Goal: Task Accomplishment & Management: Use online tool/utility

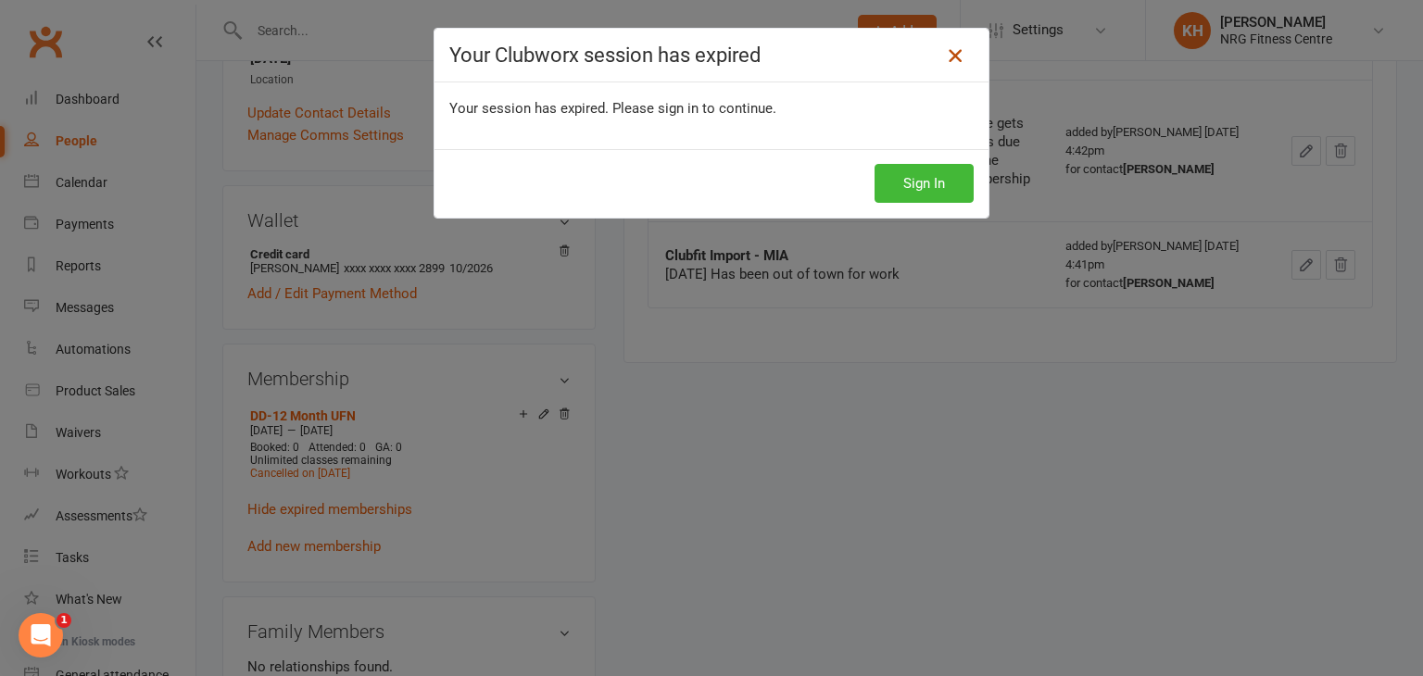
scroll to position [44, 0]
click at [949, 57] on icon at bounding box center [955, 55] width 22 height 22
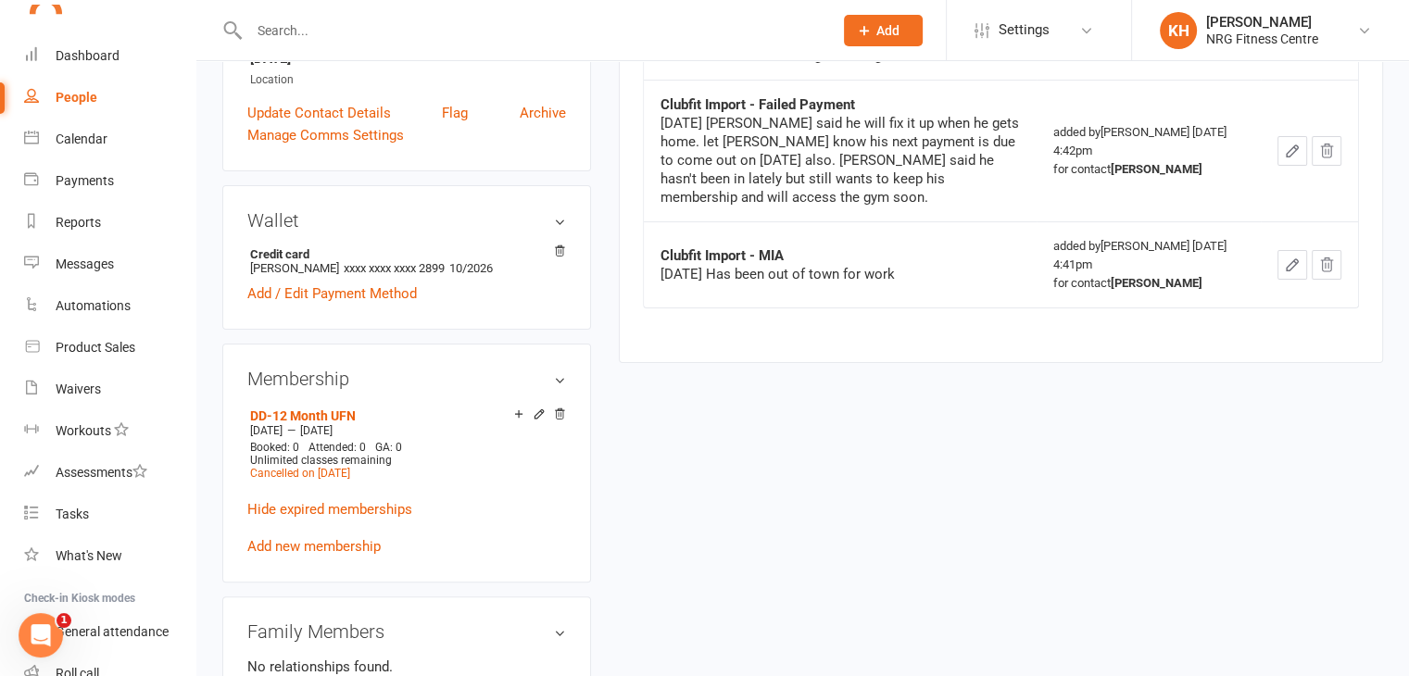
click at [76, 94] on div "People" at bounding box center [77, 97] width 42 height 15
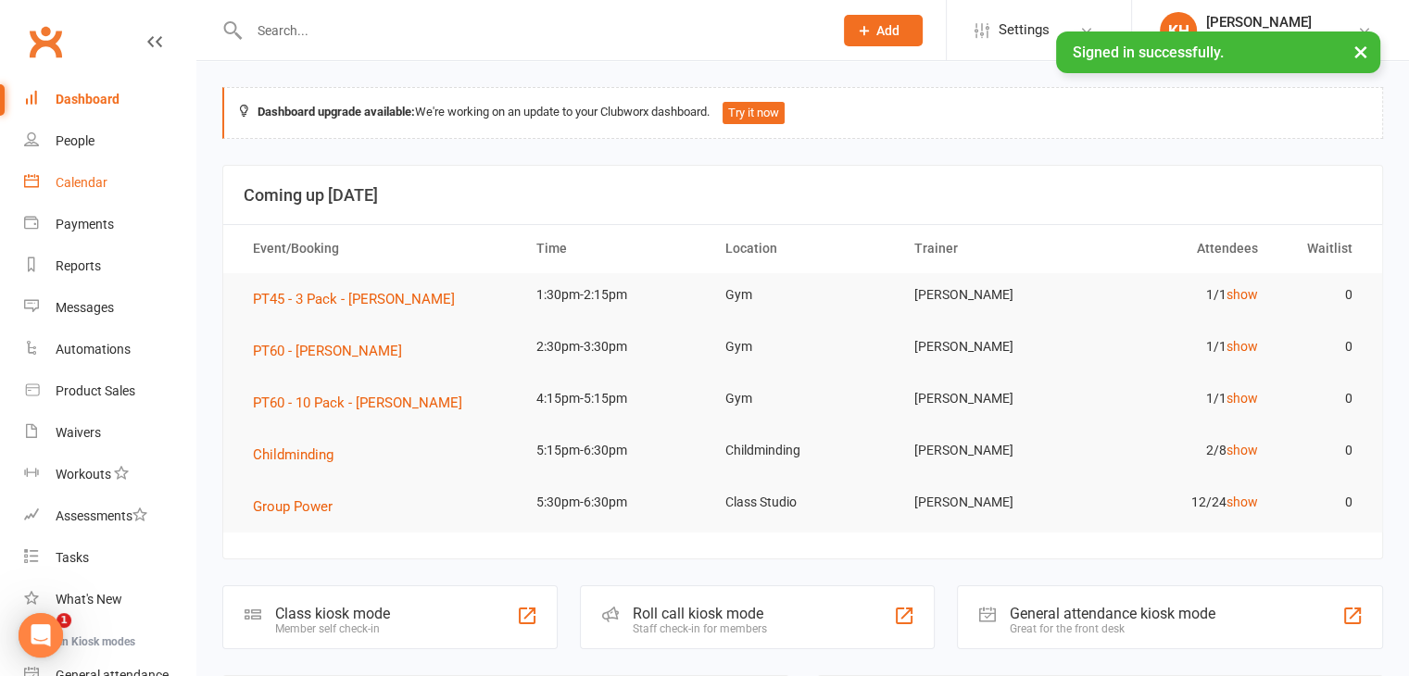
click at [85, 188] on div "Calendar" at bounding box center [82, 182] width 52 height 15
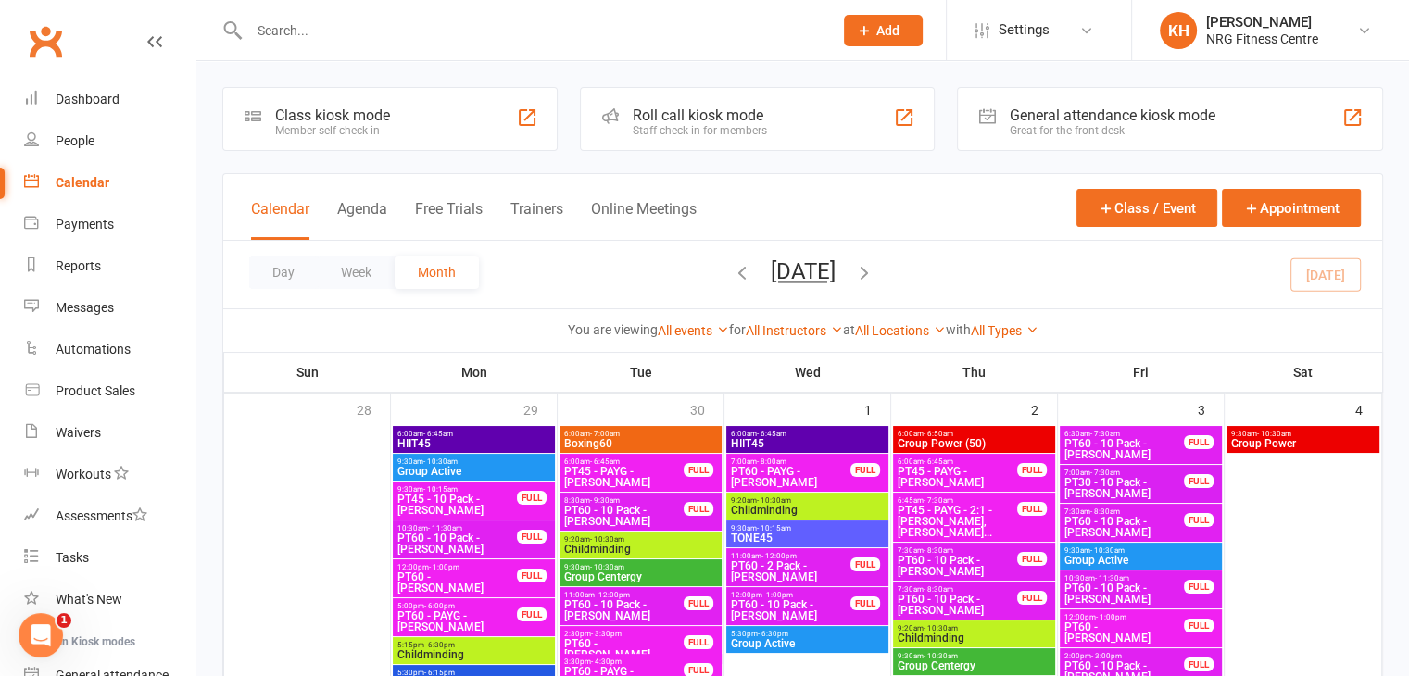
click at [337, 290] on div "Day Week Month October 2025 October 2025 Sun Mon Tue Wed Thu Fri Sat 28 29 30 0…" at bounding box center [802, 275] width 1159 height 68
click at [356, 274] on button "Week" at bounding box center [356, 272] width 77 height 33
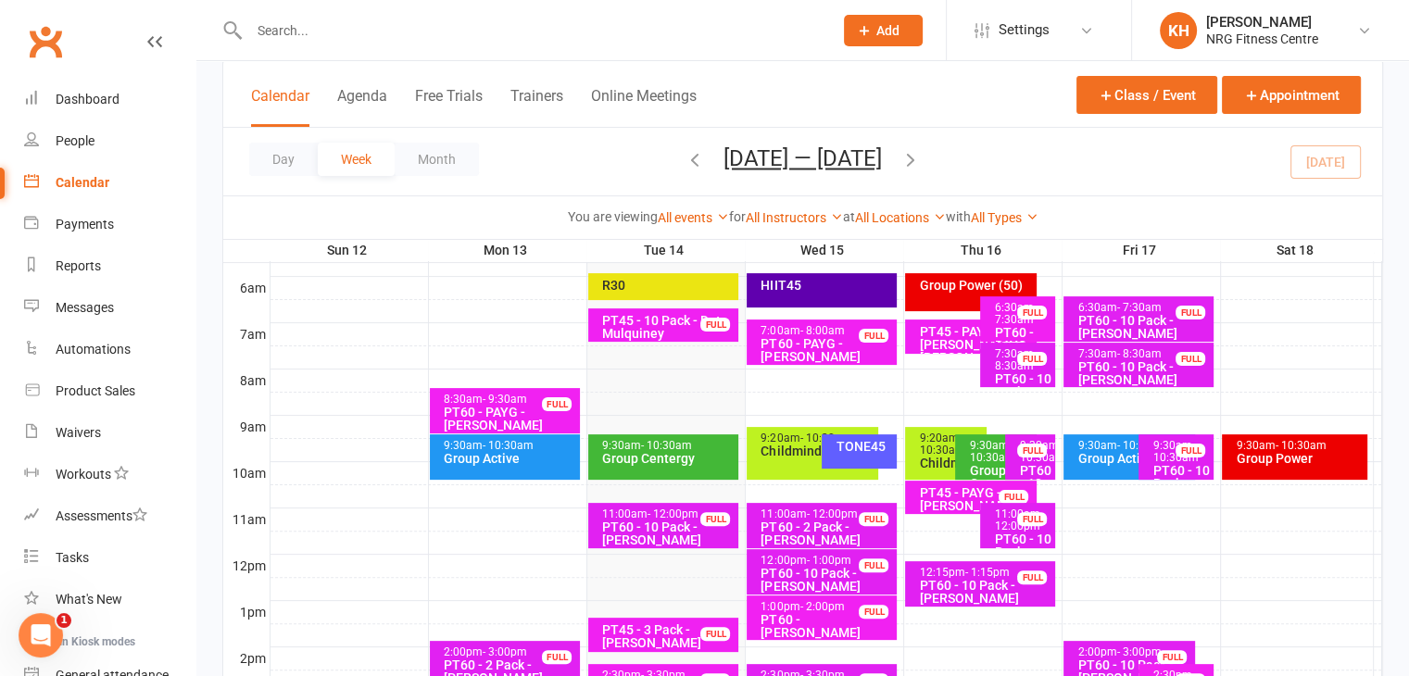
scroll to position [380, 0]
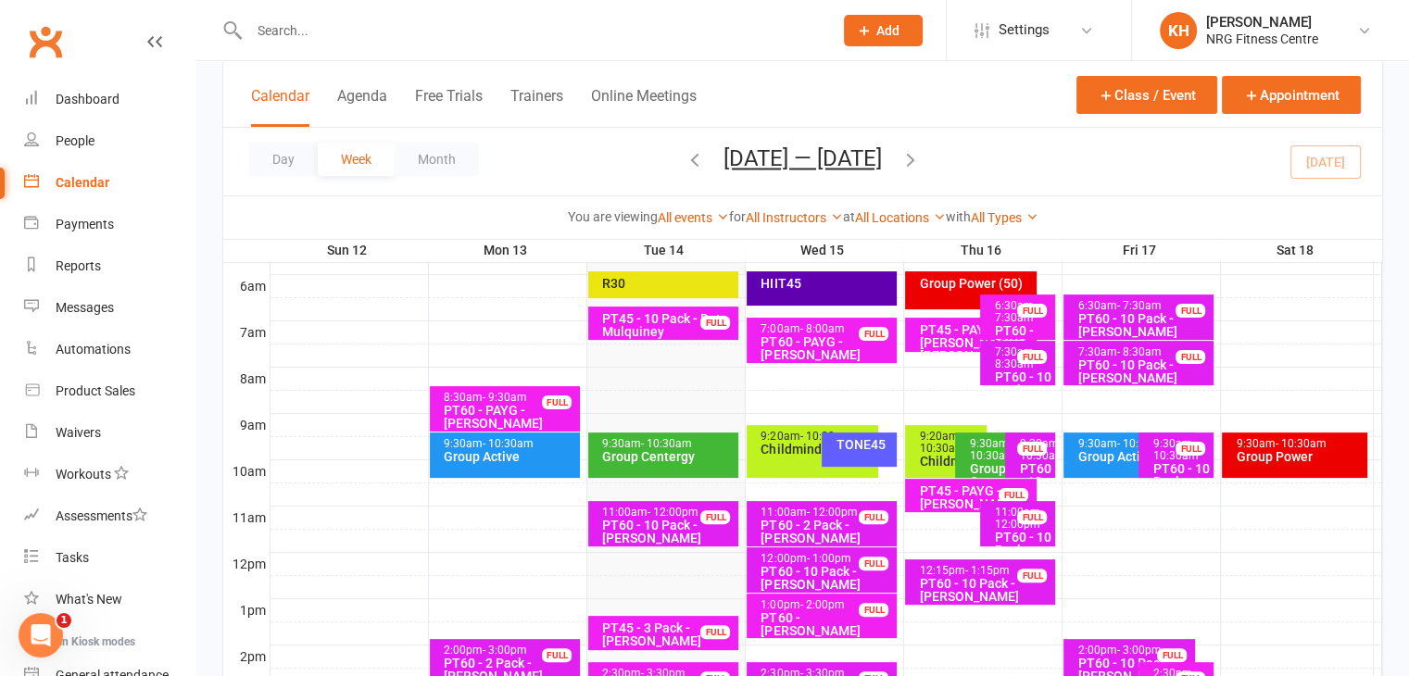
click at [619, 525] on div "PT60 - 10 Pack - Peter Dinnerville" at bounding box center [667, 532] width 133 height 26
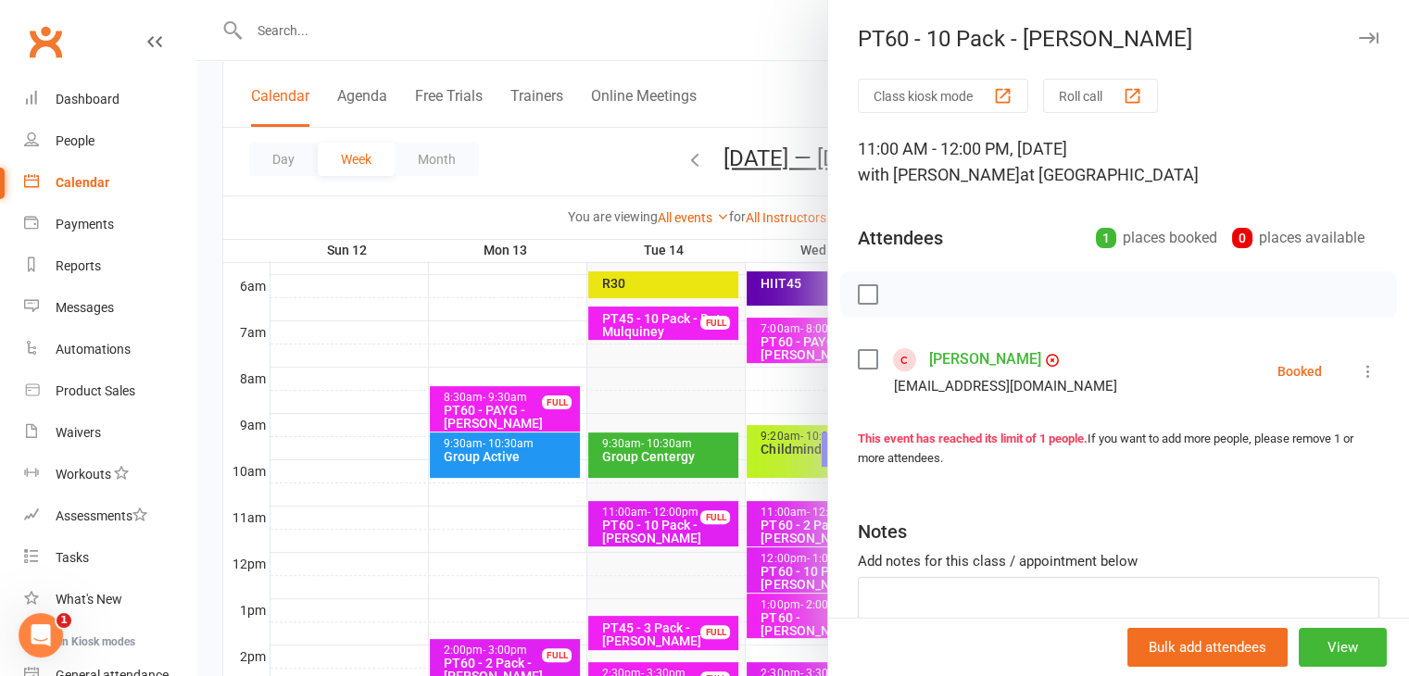
click at [1359, 370] on icon at bounding box center [1368, 371] width 19 height 19
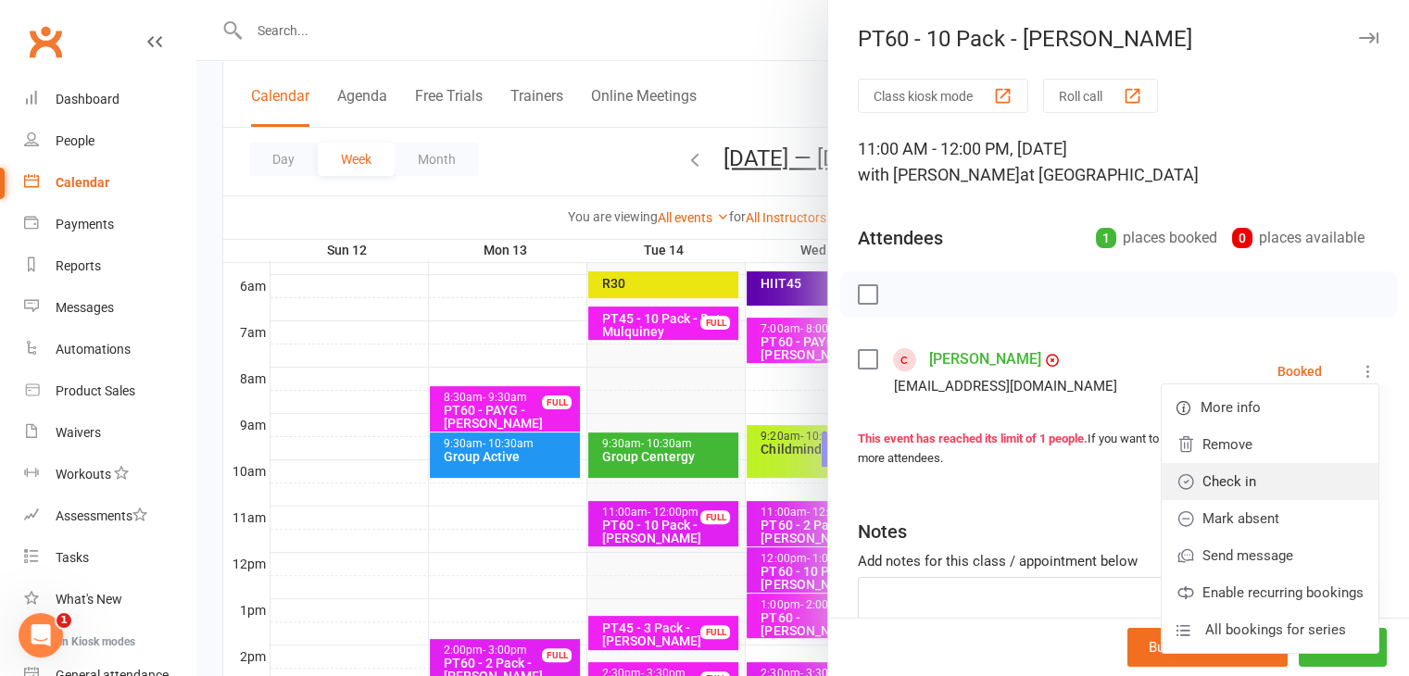
click at [1173, 483] on link "Check in" at bounding box center [1270, 481] width 217 height 37
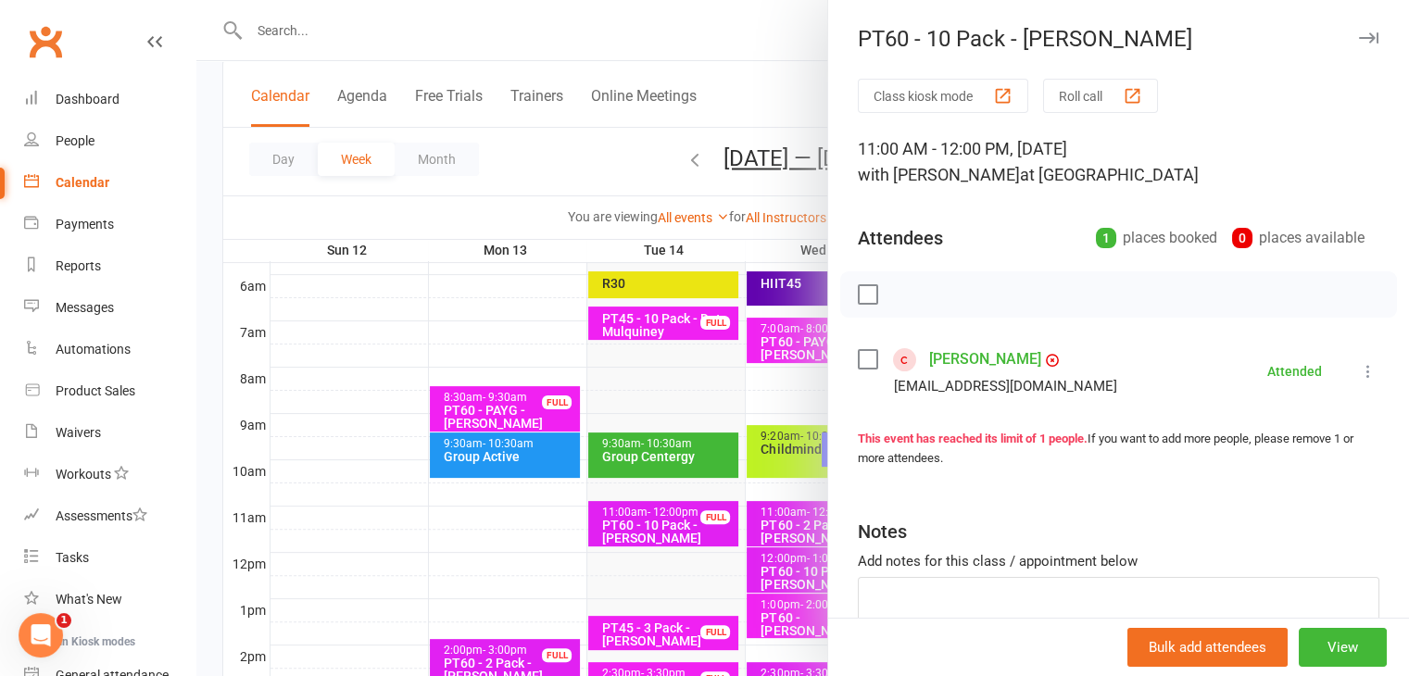
click at [1359, 42] on icon "button" at bounding box center [1368, 37] width 19 height 11
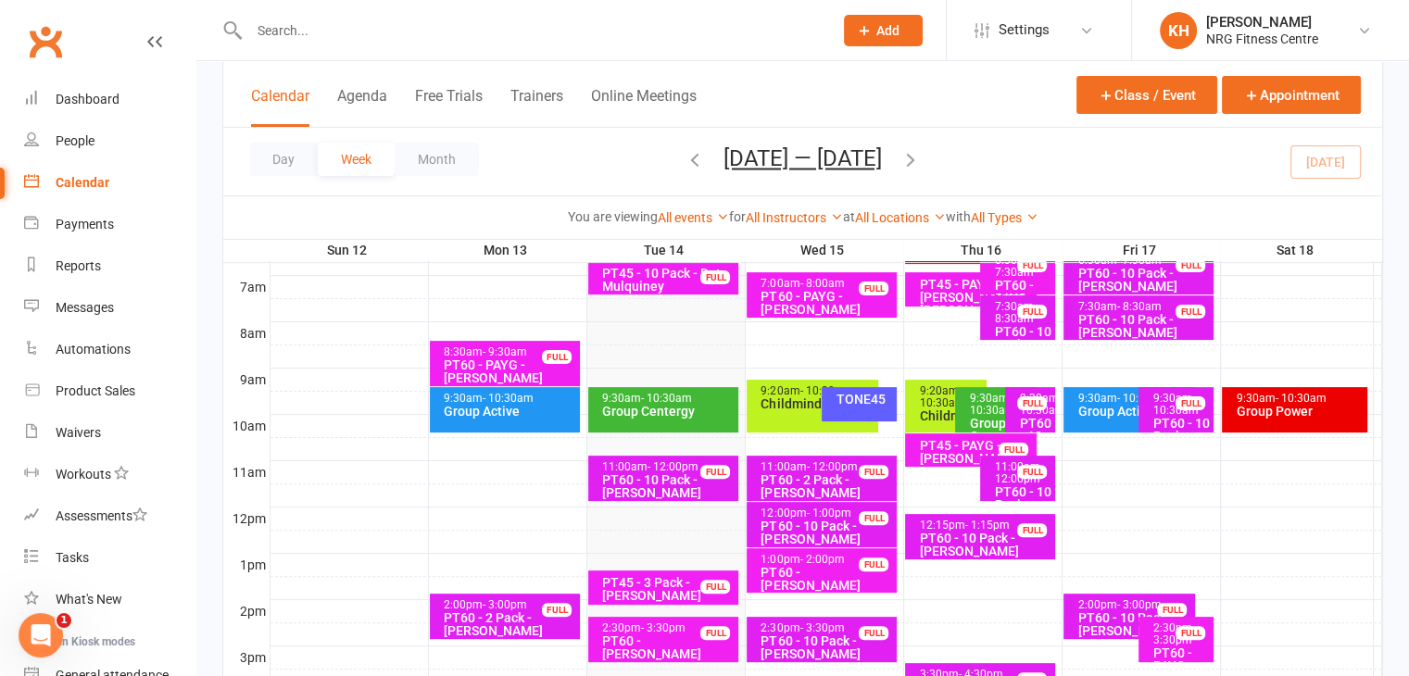
scroll to position [497, 0]
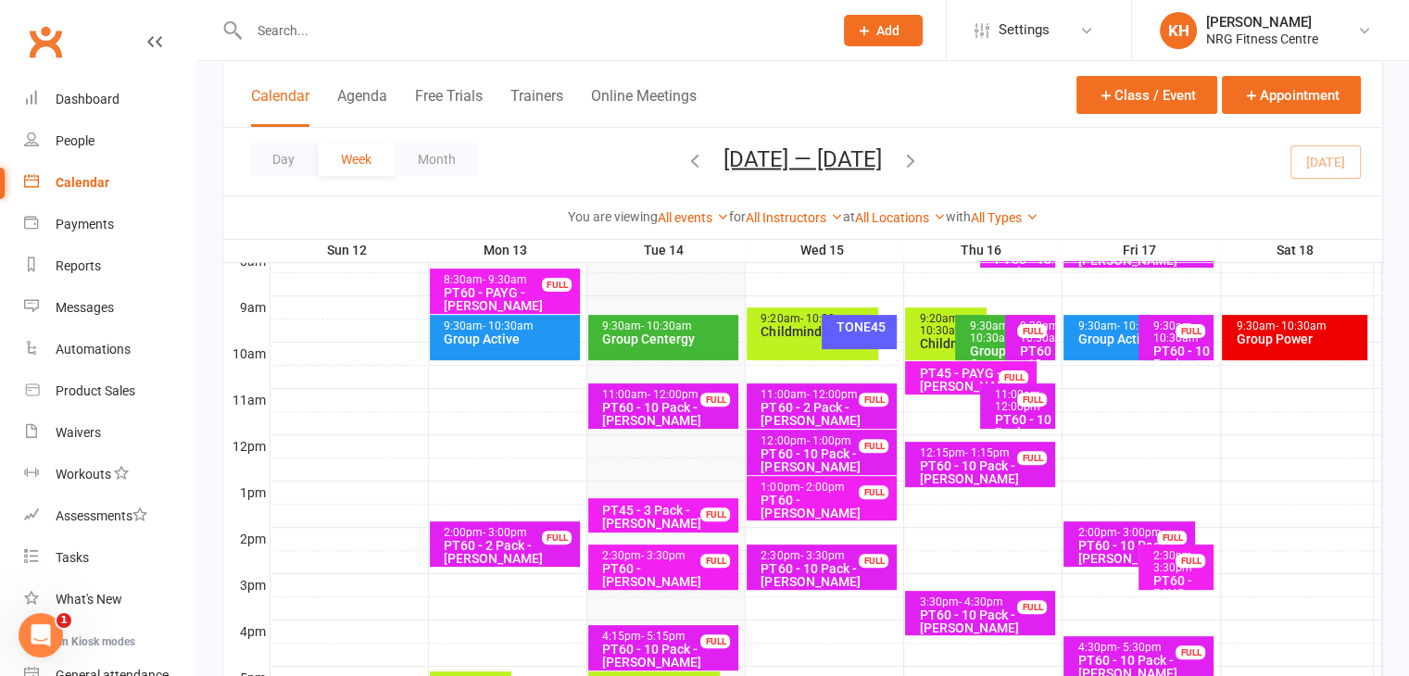
click at [691, 344] on div "Group Centergy" at bounding box center [667, 339] width 133 height 13
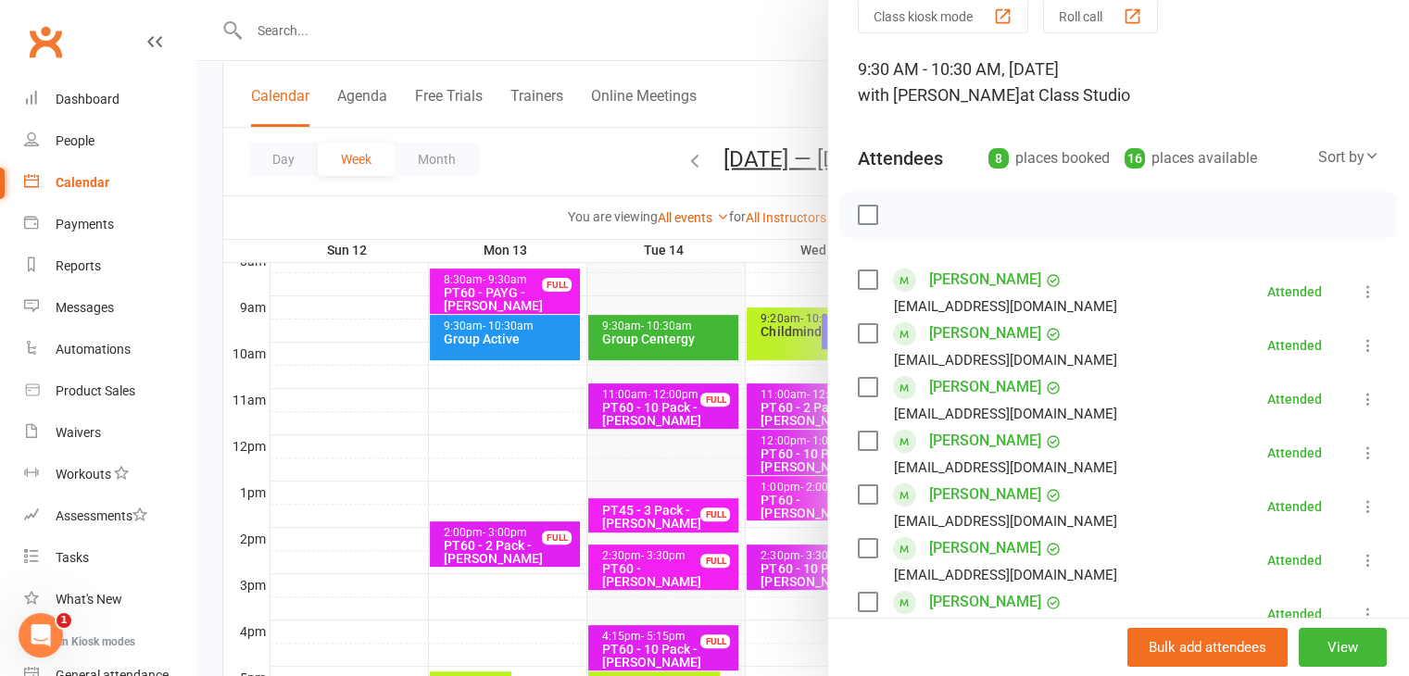
scroll to position [0, 0]
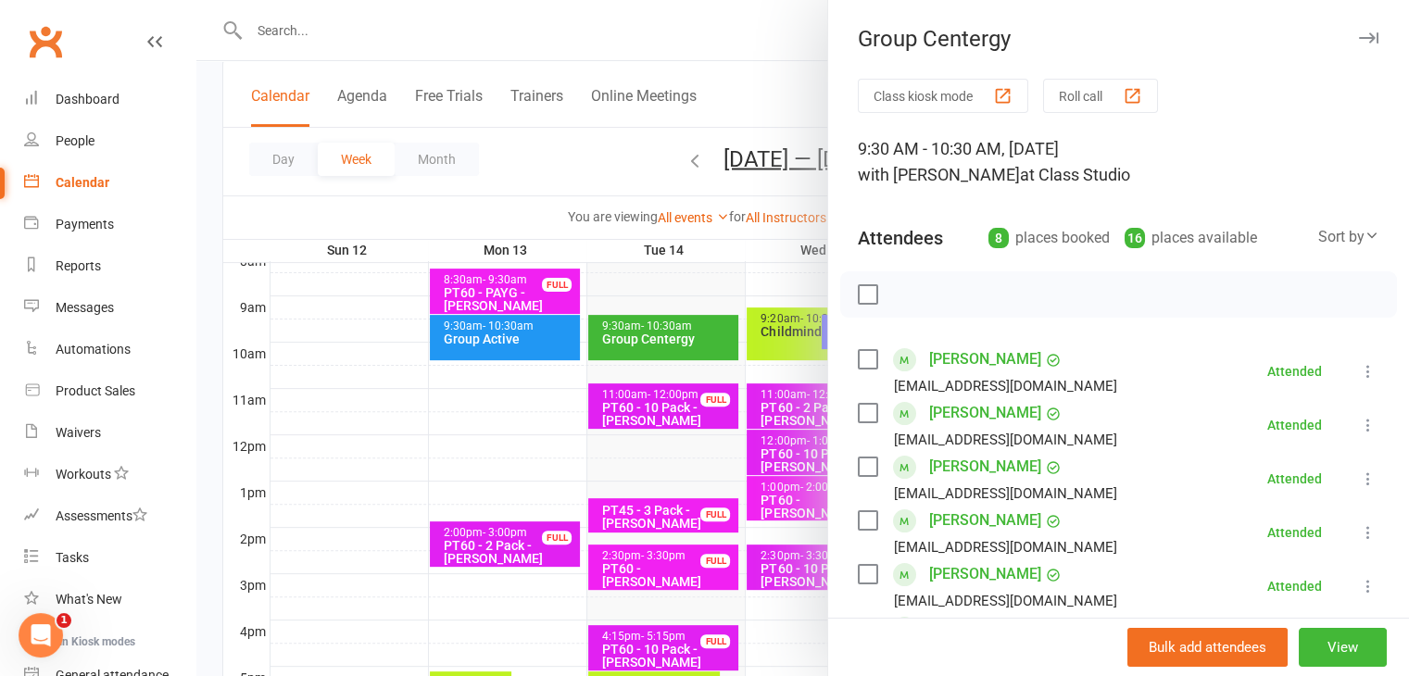
click at [1359, 35] on icon "button" at bounding box center [1368, 37] width 19 height 11
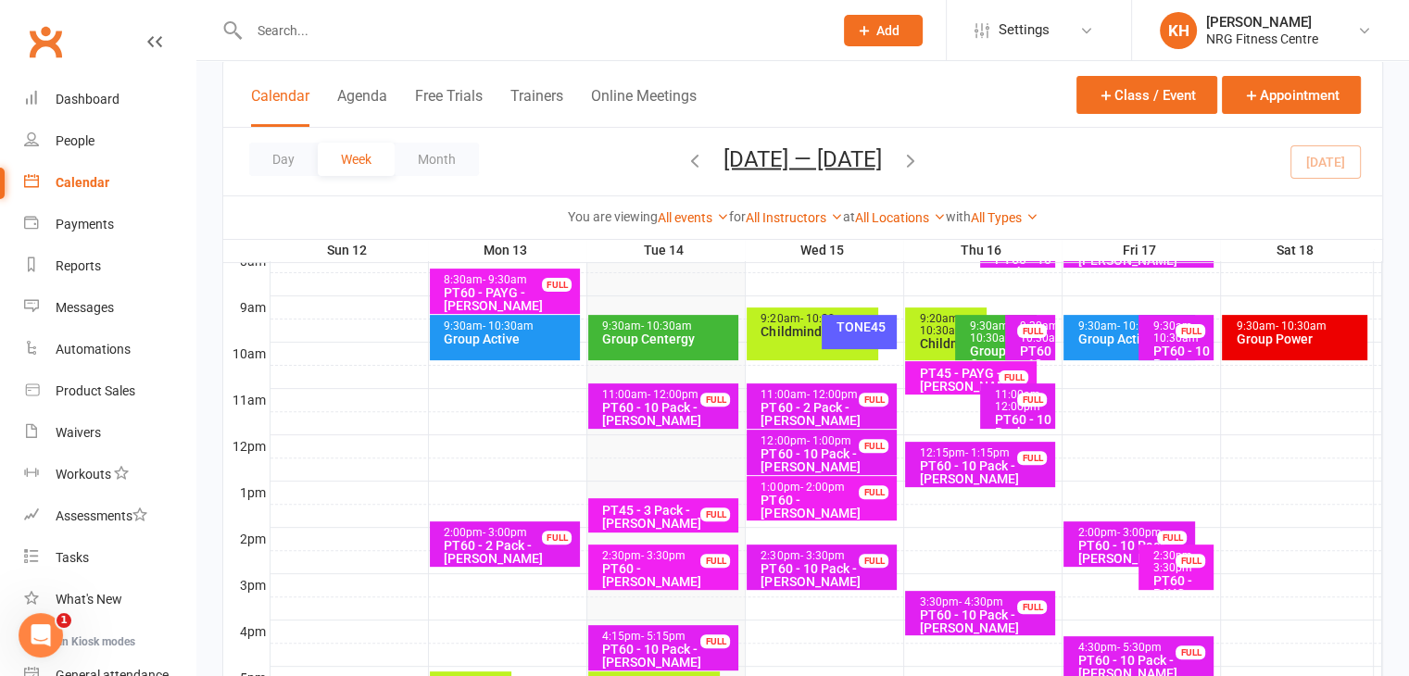
scroll to position [408, 0]
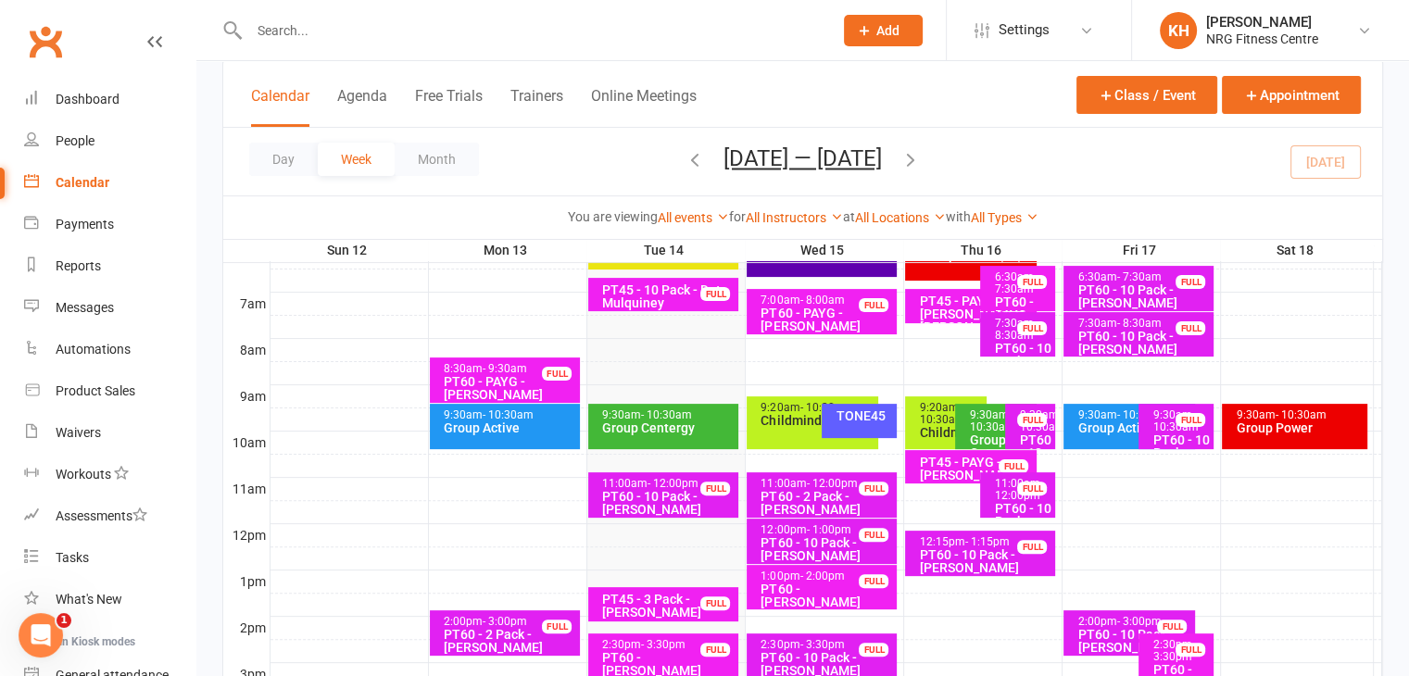
click at [819, 269] on div "HIIT45" at bounding box center [822, 260] width 150 height 34
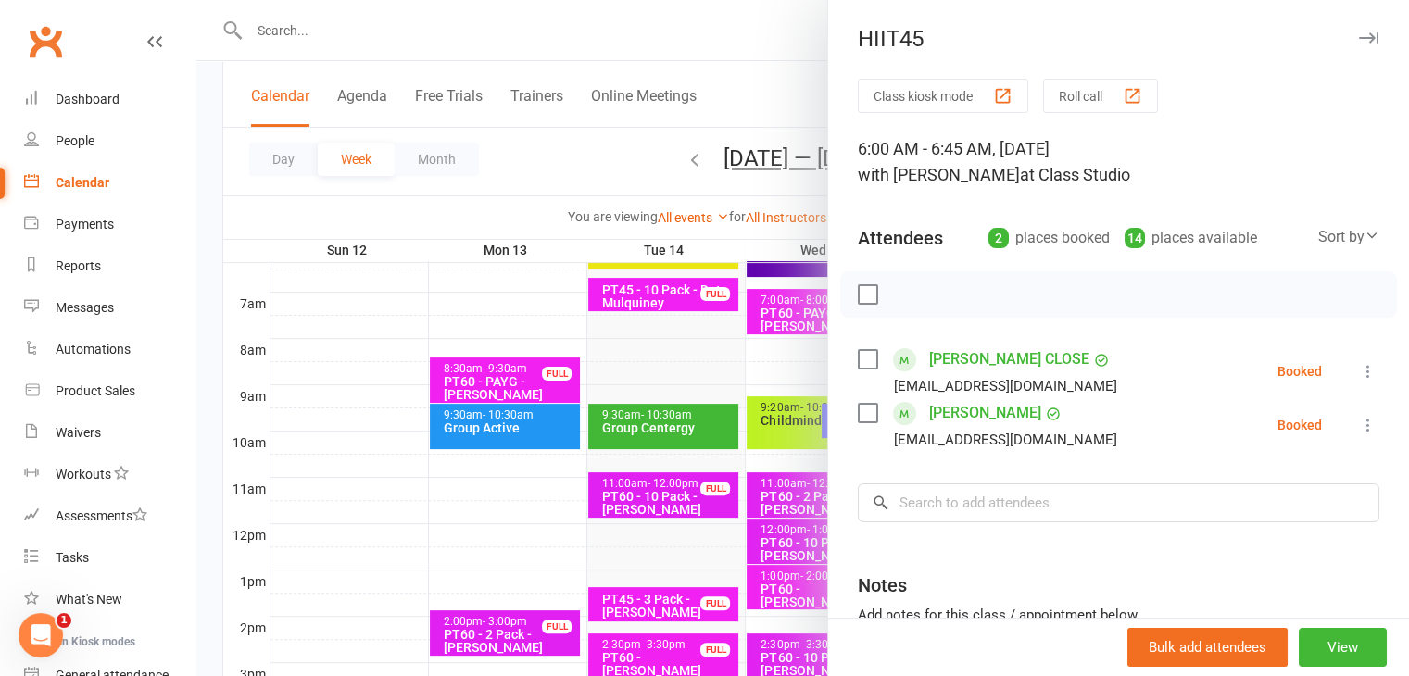
click at [1359, 38] on icon "button" at bounding box center [1368, 37] width 19 height 11
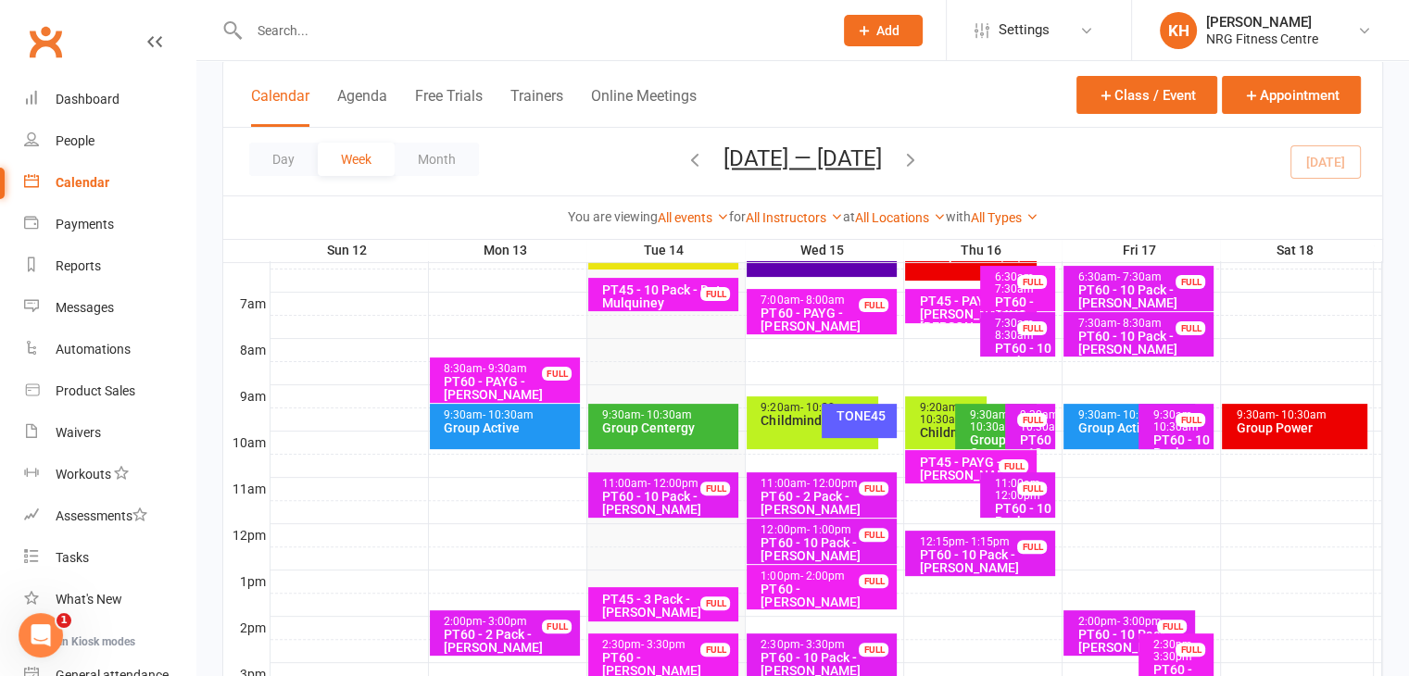
click at [846, 421] on div "TONE45" at bounding box center [864, 415] width 58 height 13
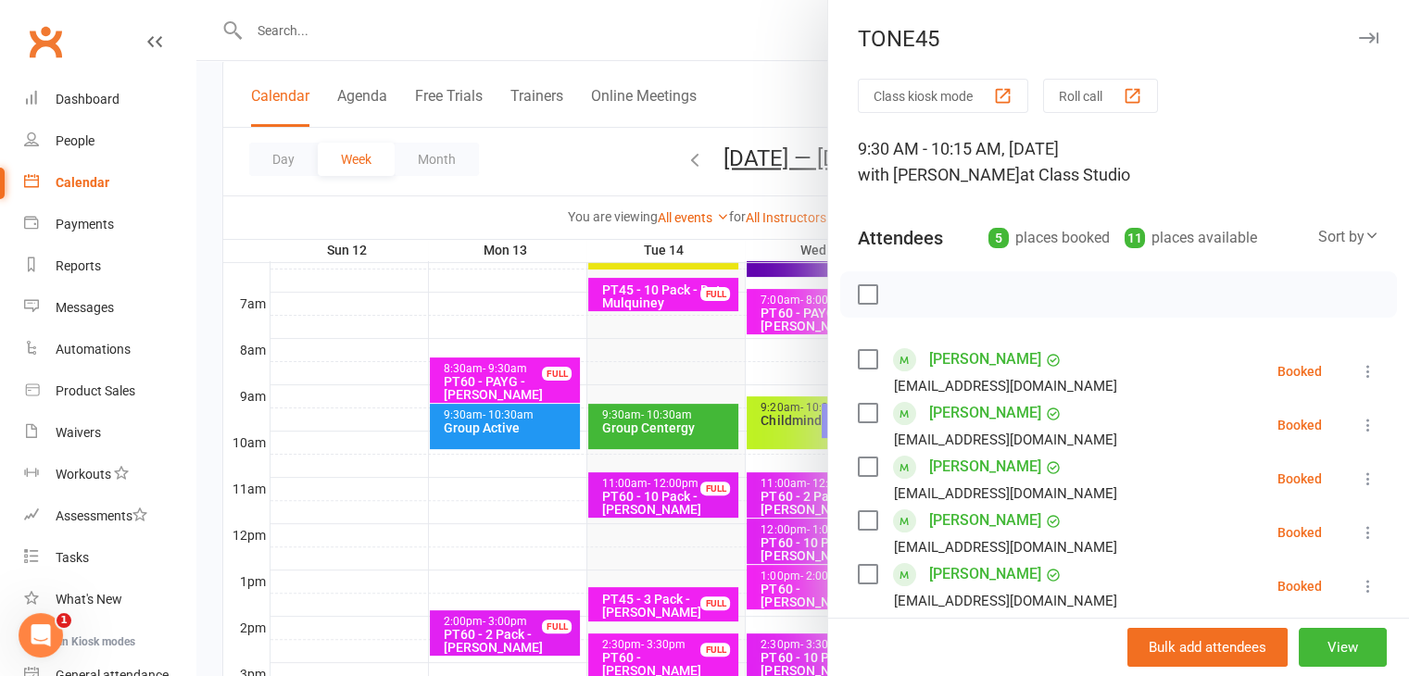
click at [1359, 36] on icon "button" at bounding box center [1368, 37] width 19 height 11
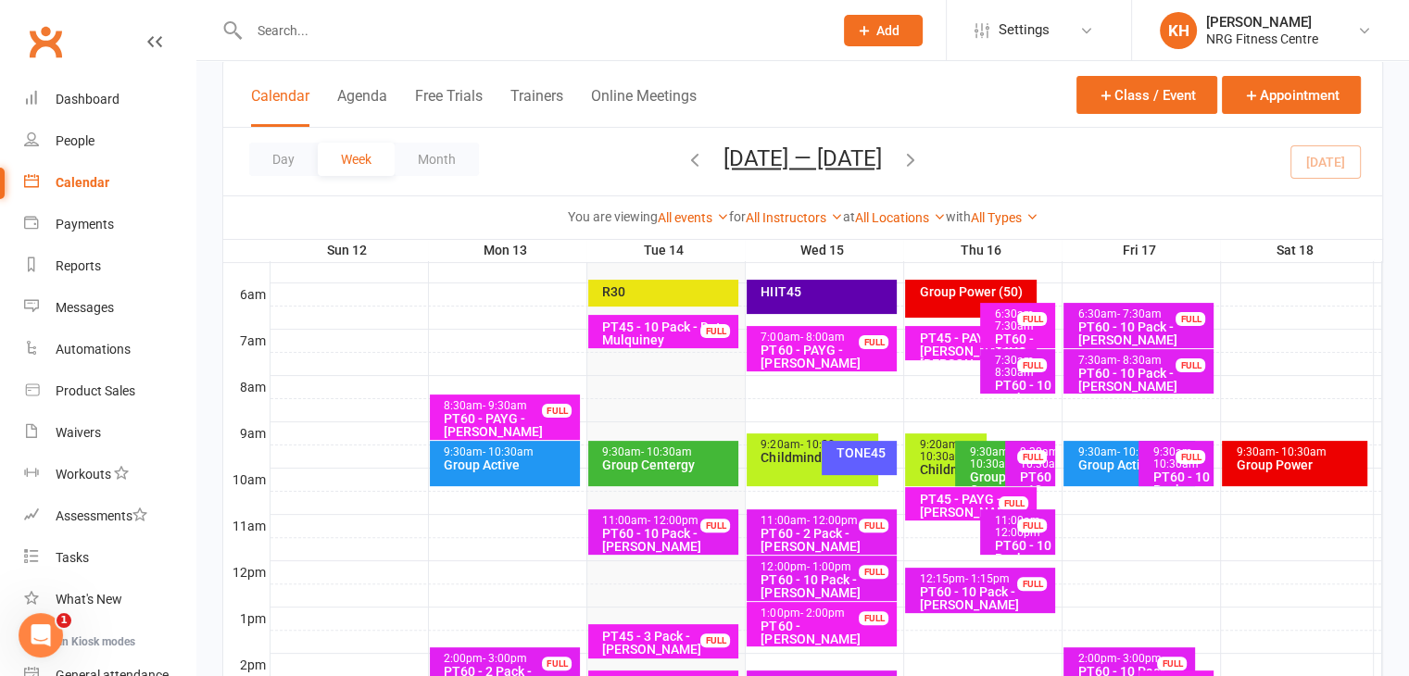
scroll to position [368, 0]
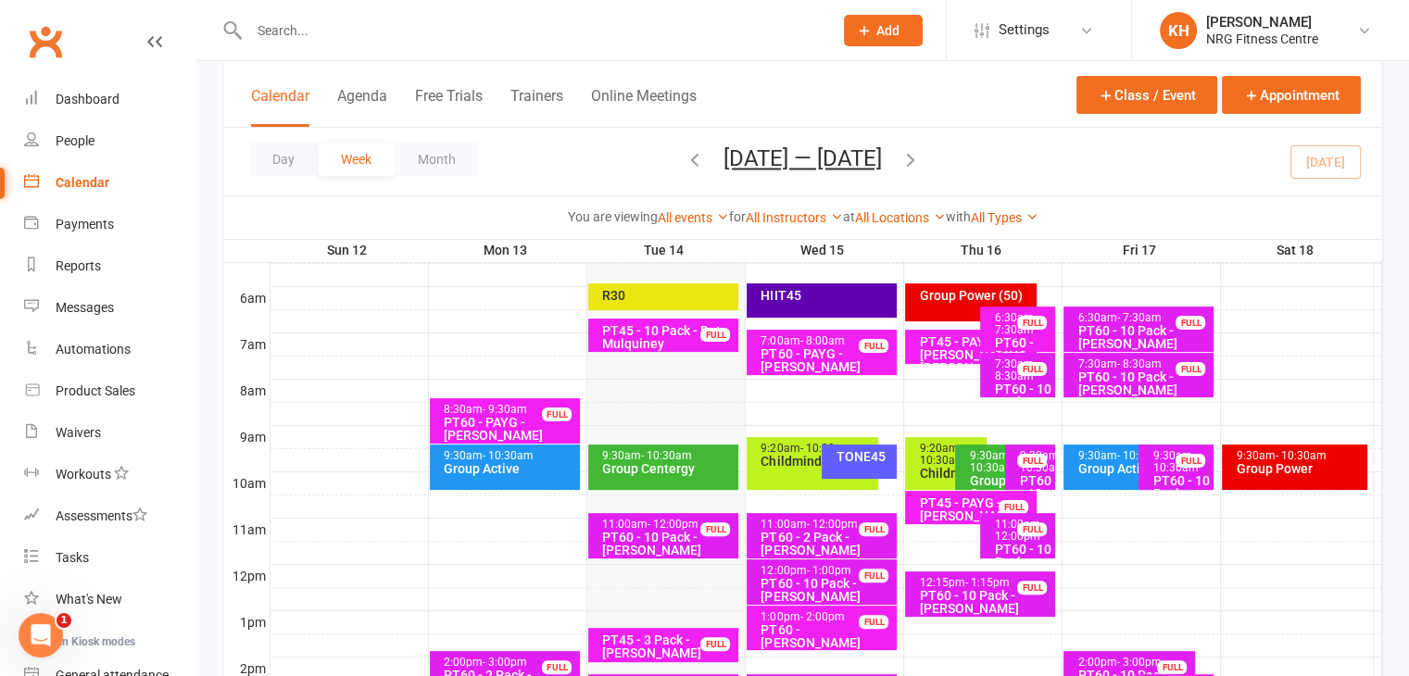
click at [790, 471] on div "9:20am - 10:30am Childminding" at bounding box center [813, 463] width 132 height 53
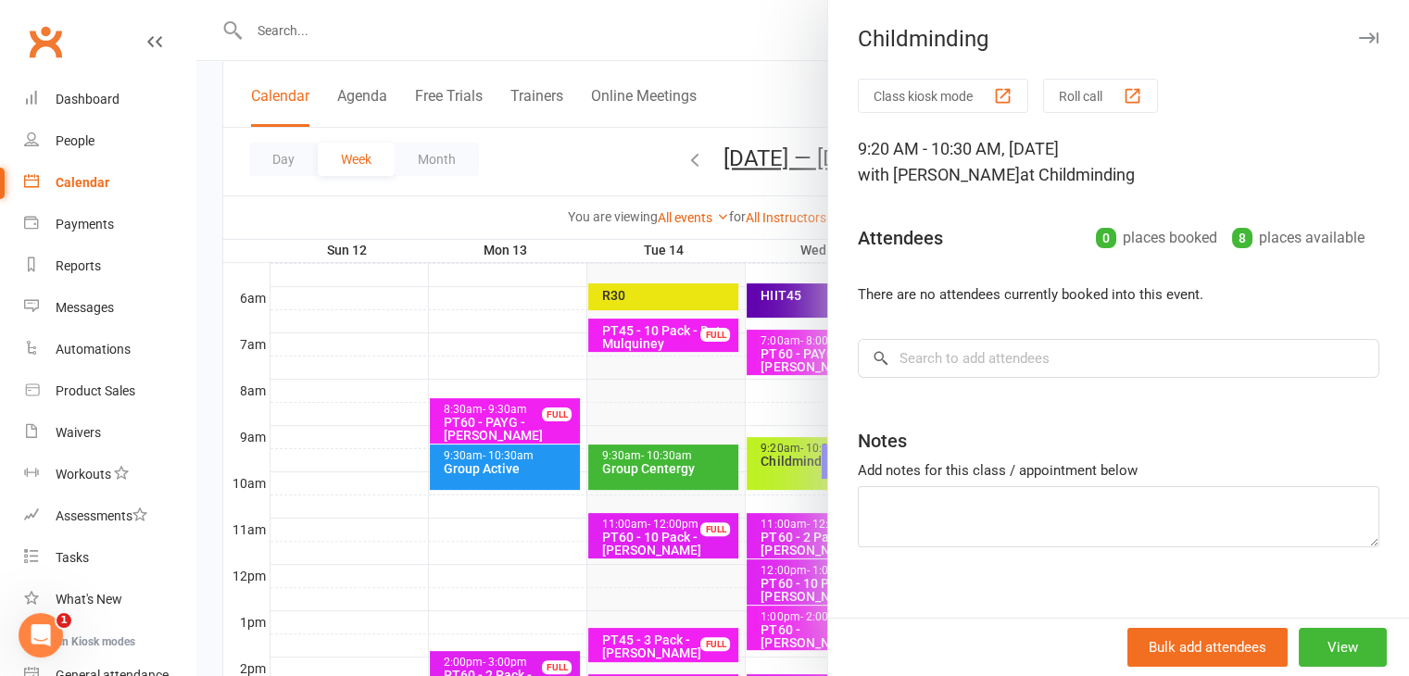
click at [1359, 35] on icon "button" at bounding box center [1368, 37] width 19 height 11
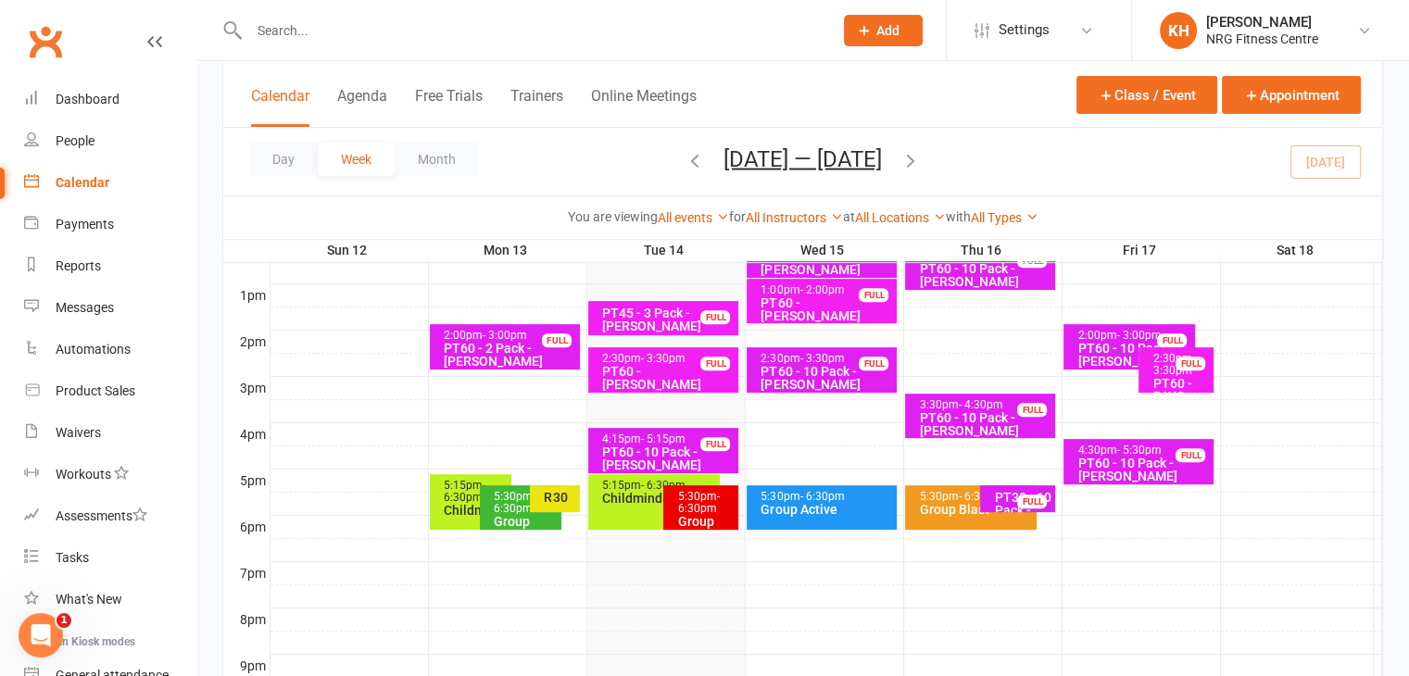
scroll to position [739, 0]
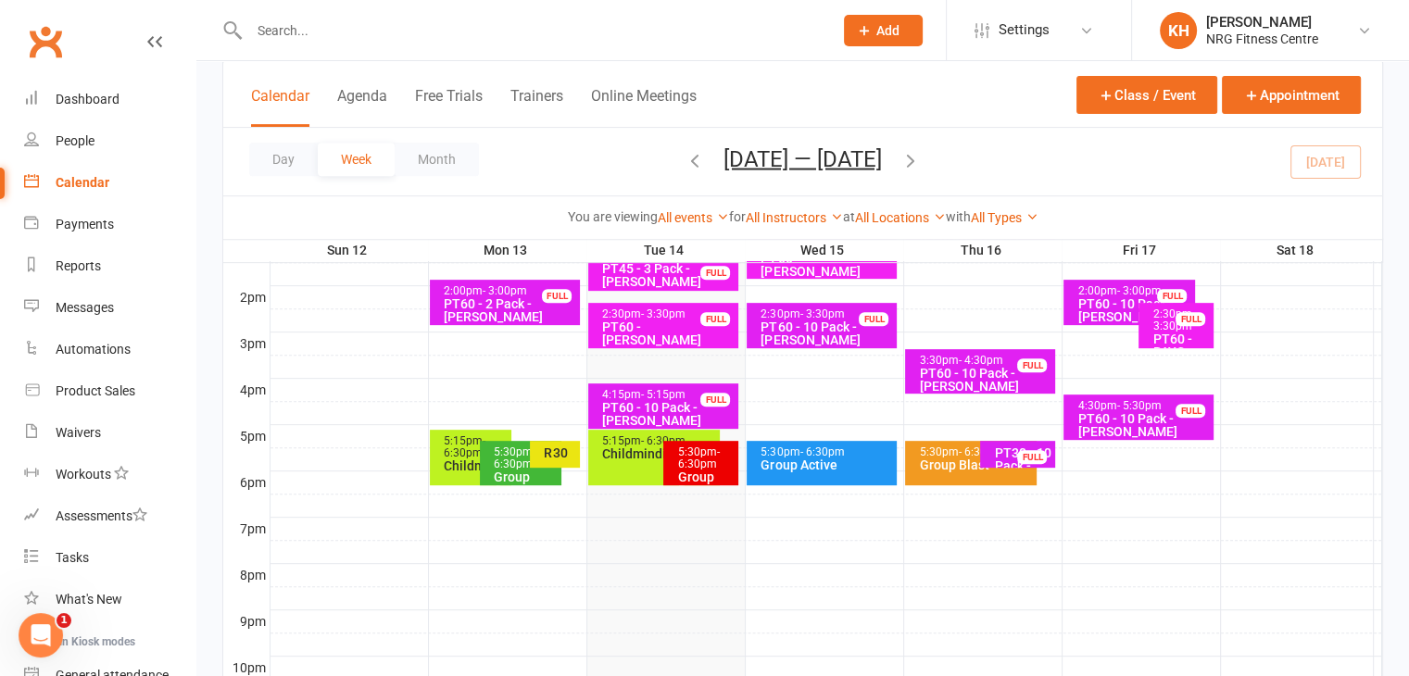
click at [690, 465] on span "- 6:30pm" at bounding box center [698, 458] width 42 height 25
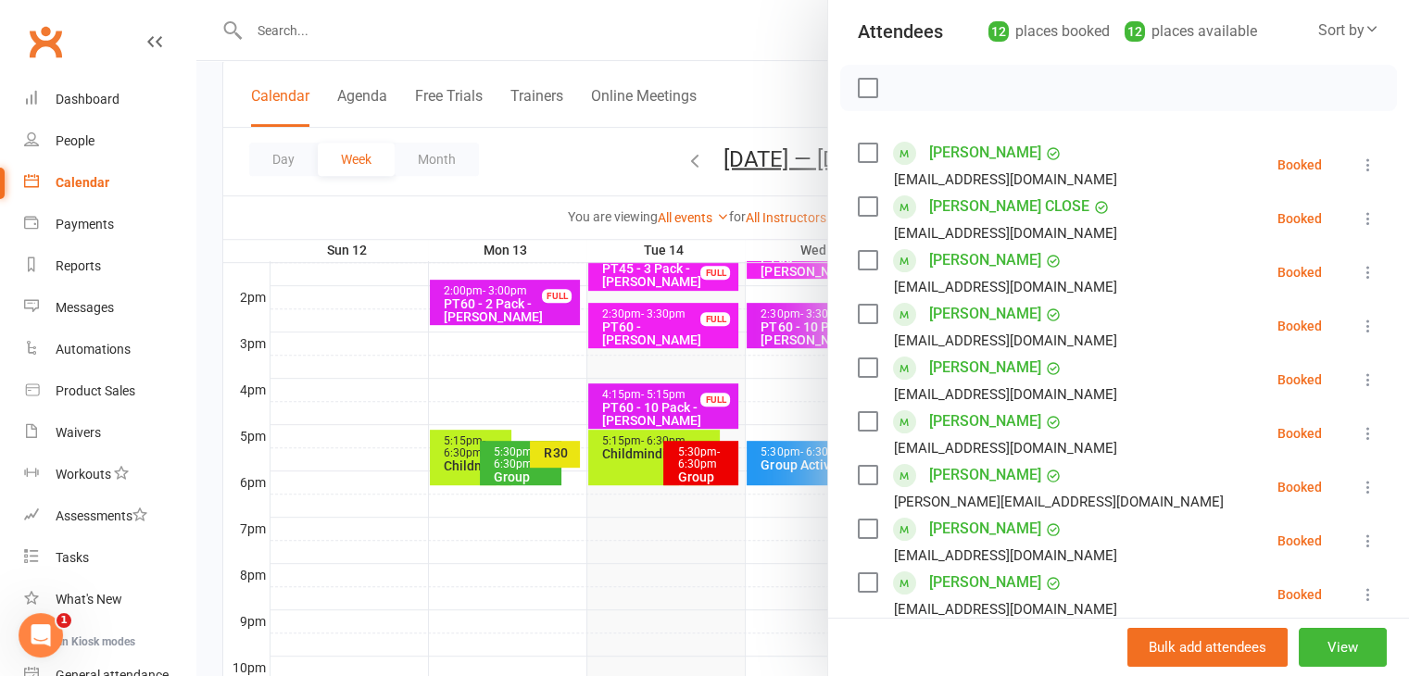
scroll to position [0, 0]
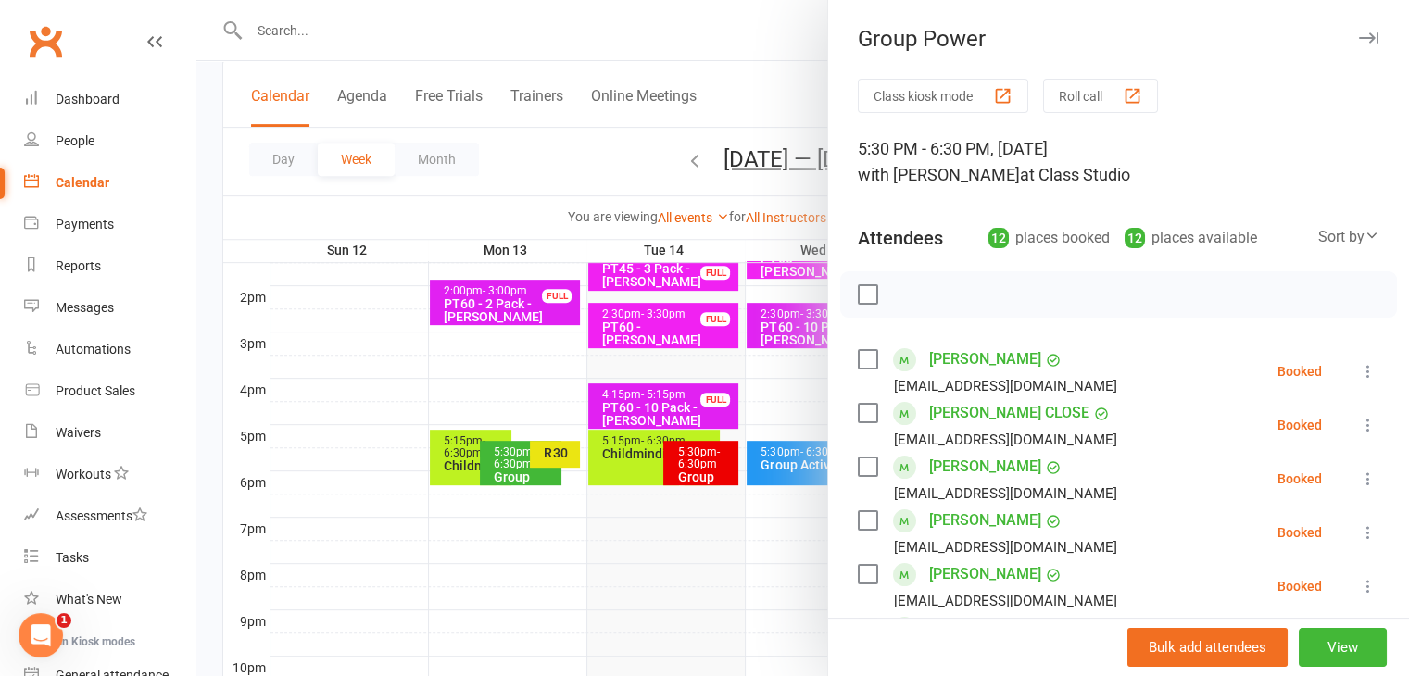
click at [1359, 37] on icon "button" at bounding box center [1368, 37] width 19 height 11
